Goal: Navigation & Orientation: Understand site structure

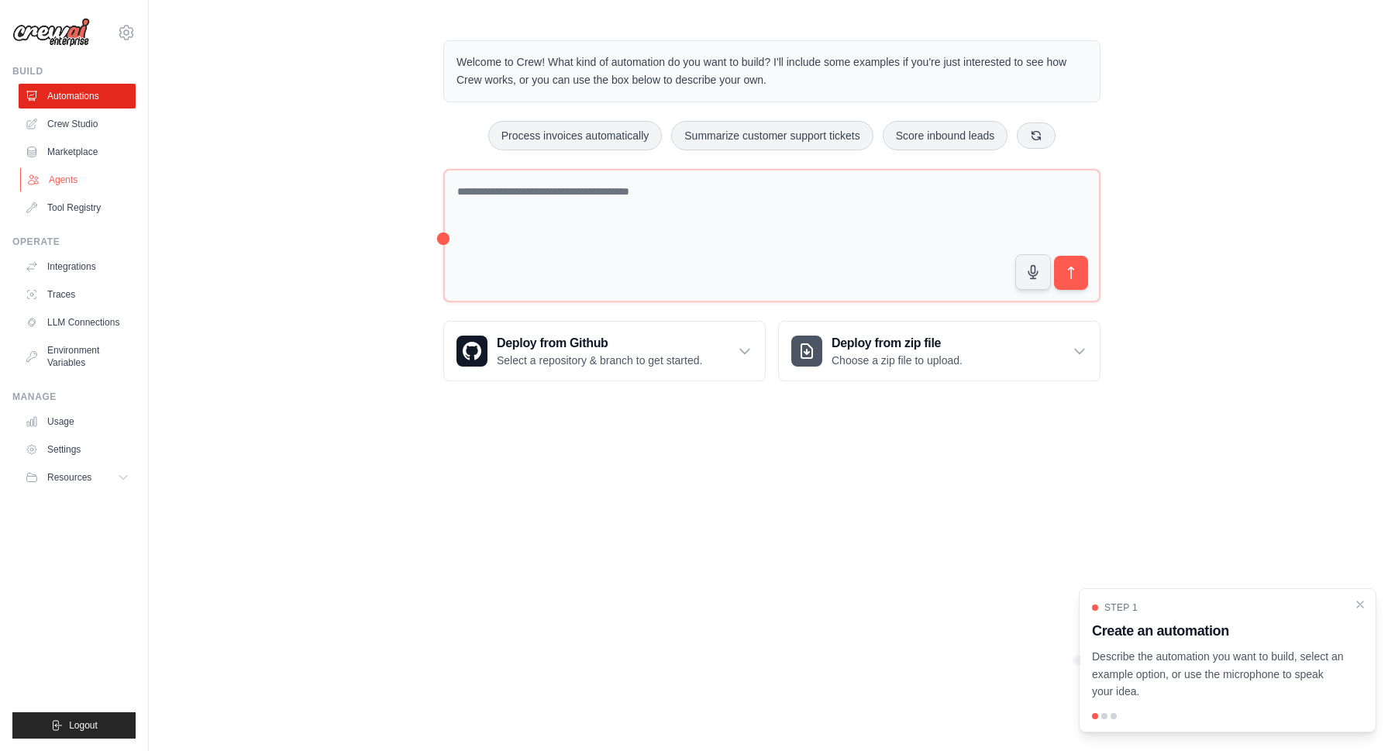
click at [66, 181] on link "Agents" at bounding box center [78, 179] width 117 height 25
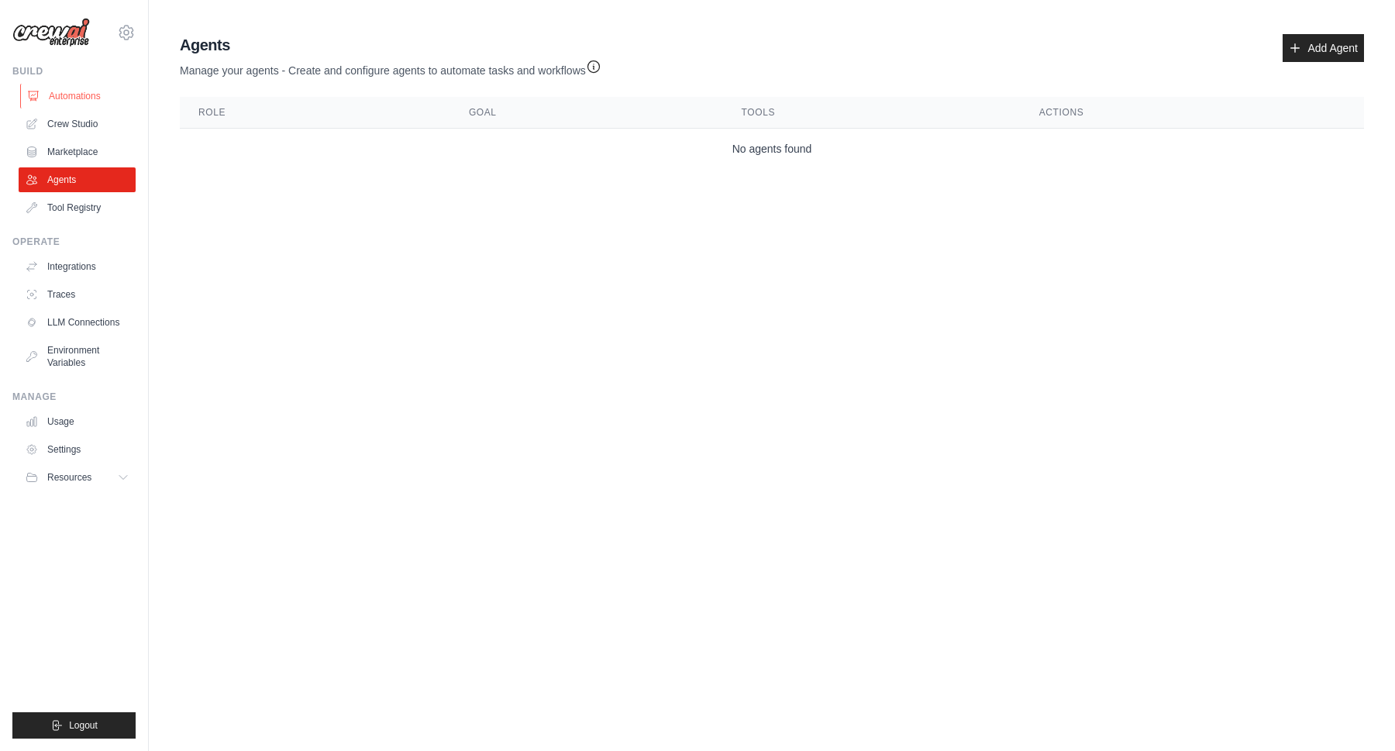
click at [80, 91] on link "Automations" at bounding box center [78, 96] width 117 height 25
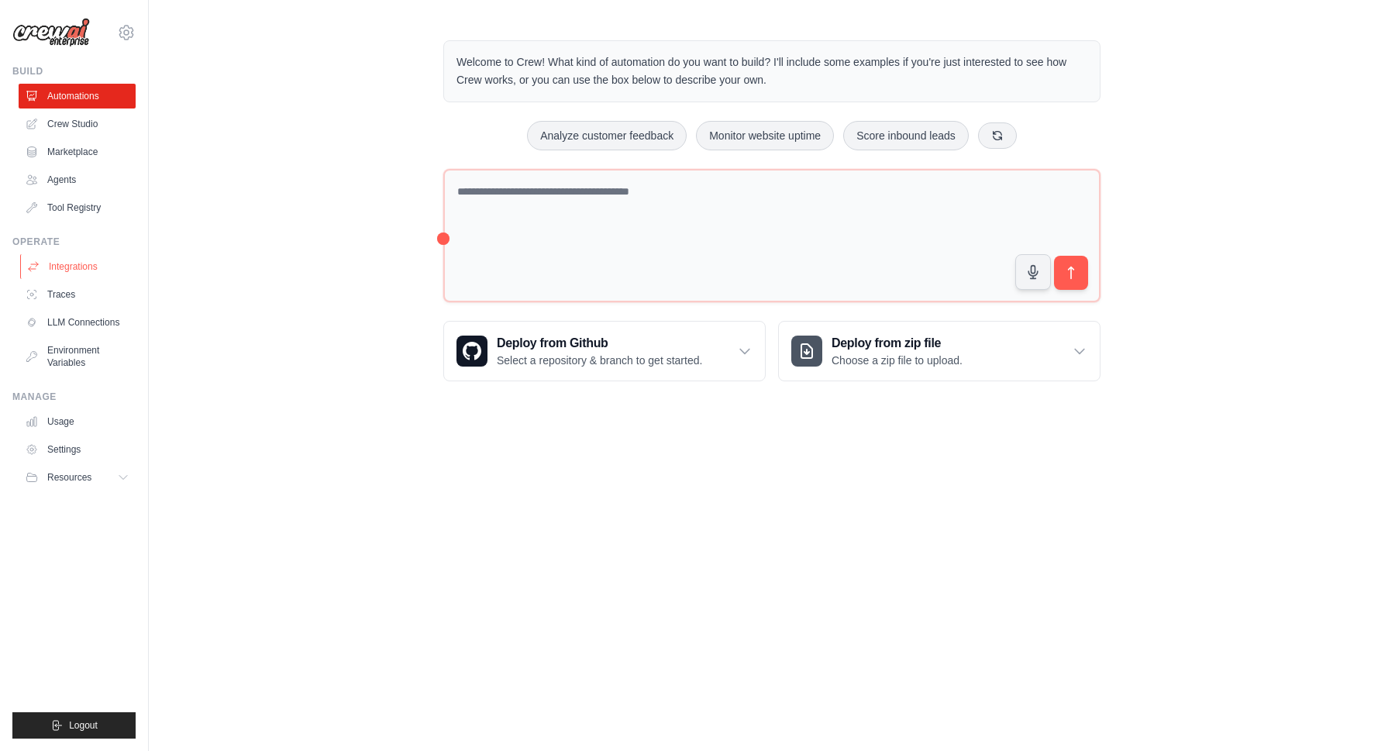
click at [71, 267] on link "Integrations" at bounding box center [78, 266] width 117 height 25
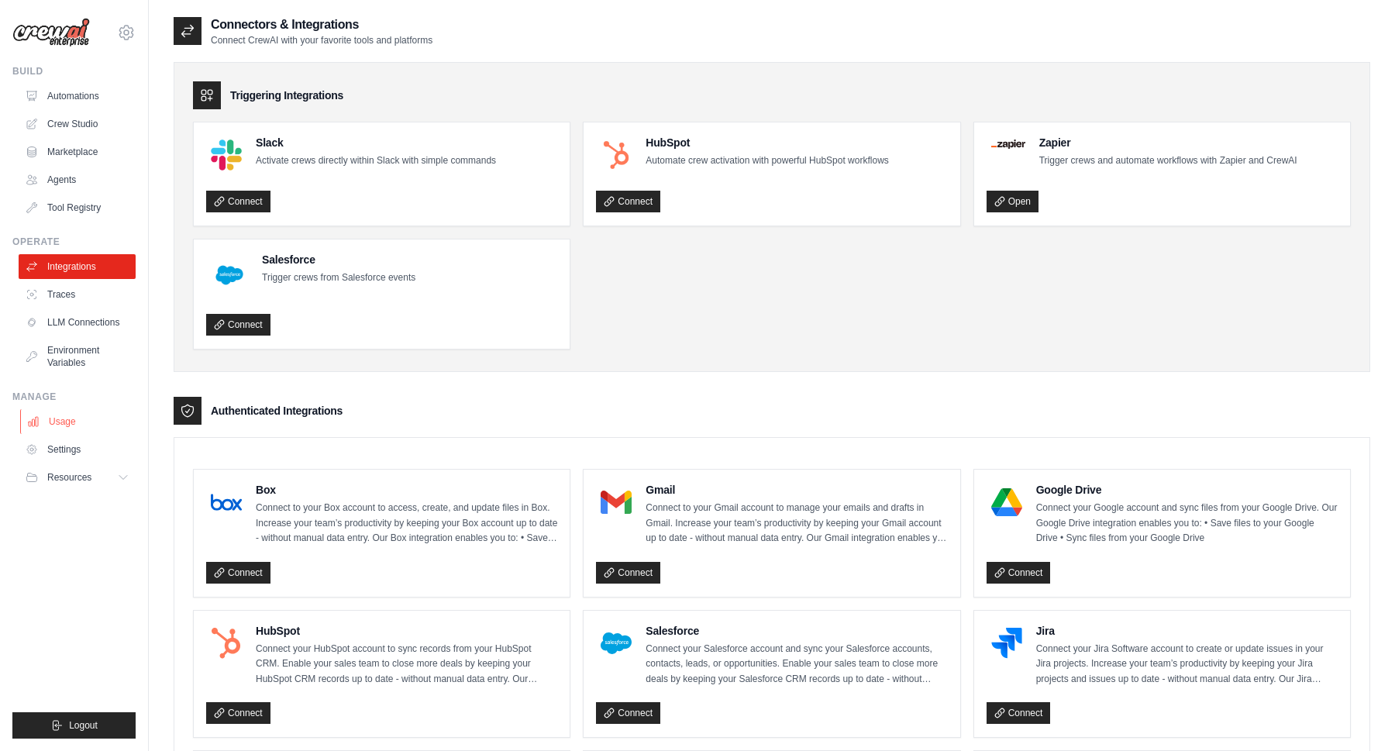
click at [59, 421] on link "Usage" at bounding box center [78, 421] width 117 height 25
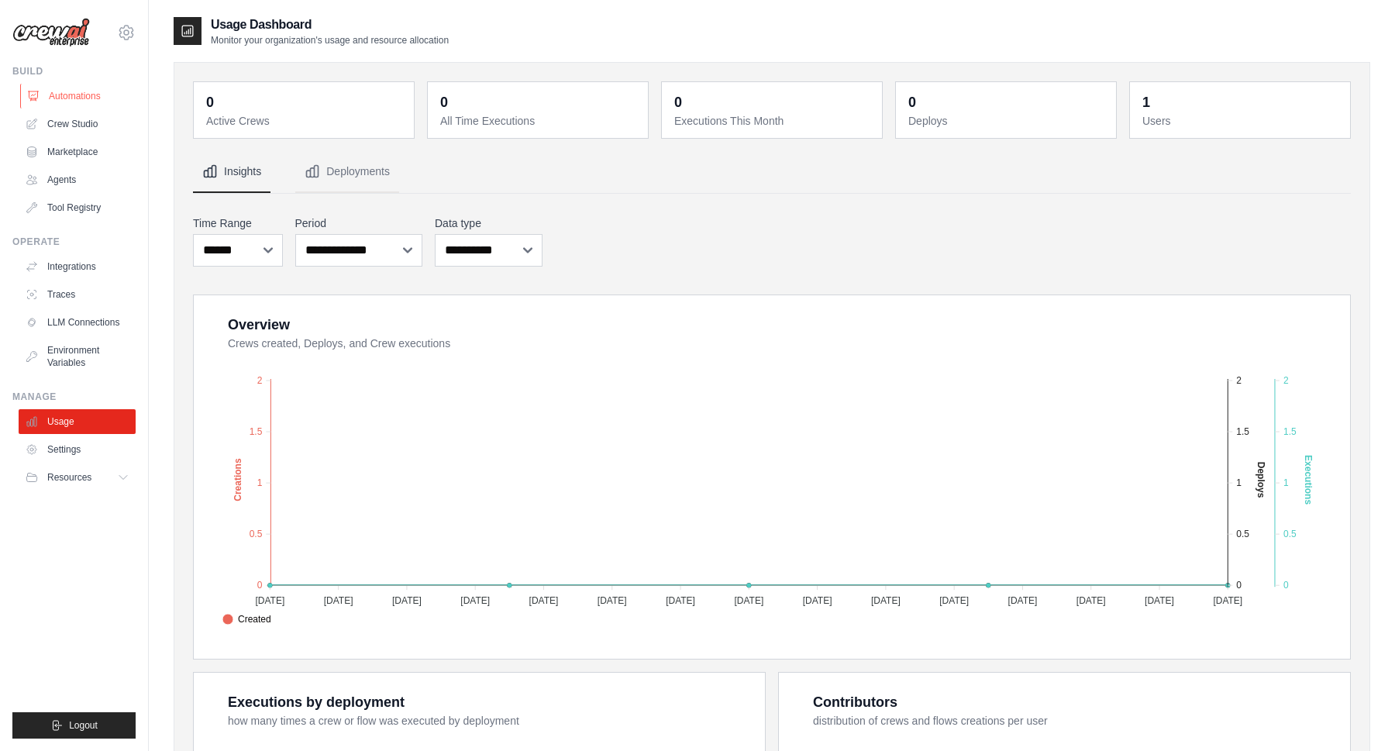
click at [87, 96] on link "Automations" at bounding box center [78, 96] width 117 height 25
